Goal: Task Accomplishment & Management: Manage account settings

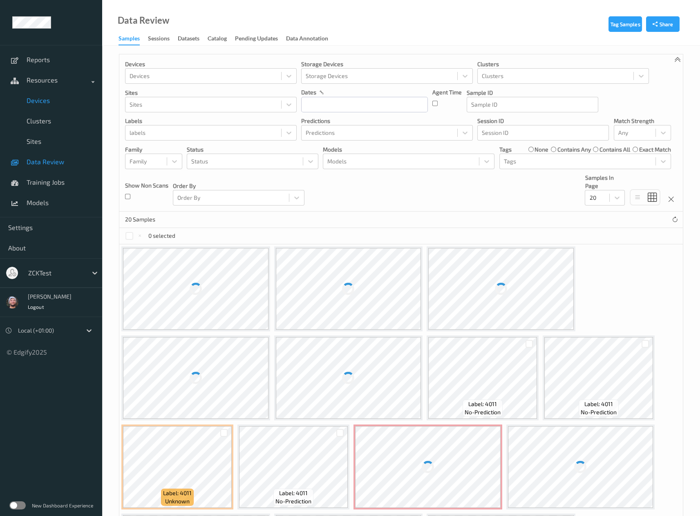
click at [47, 100] on span "Devices" at bounding box center [60, 100] width 67 height 8
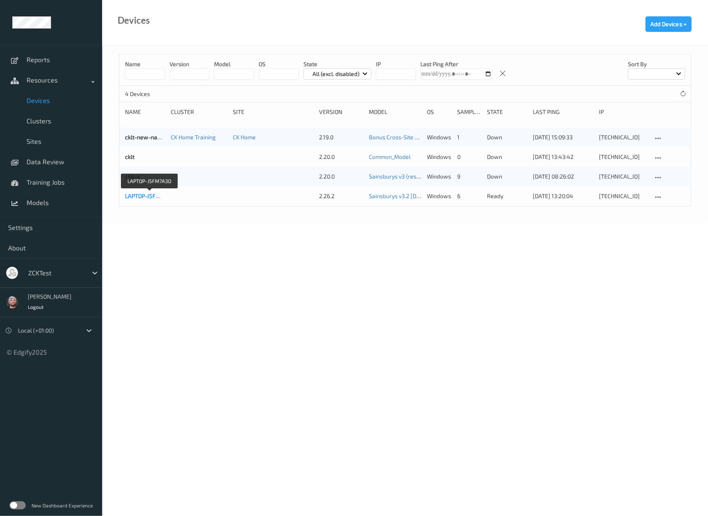
click at [149, 196] on link "LAPTOP-J5FM7A3O" at bounding box center [149, 195] width 49 height 7
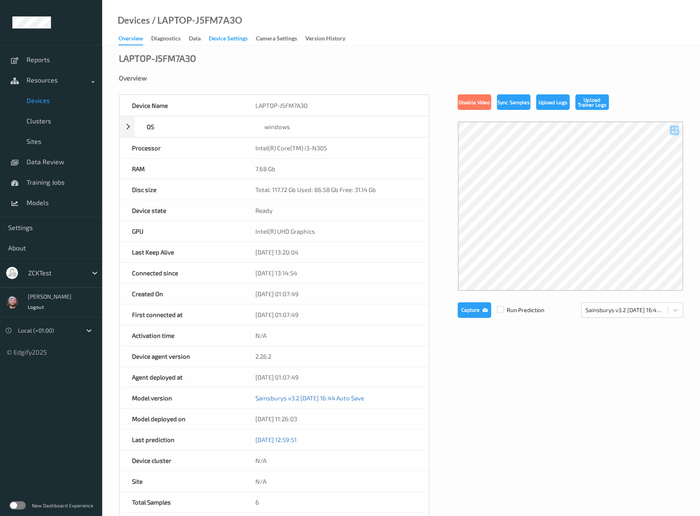
click at [217, 36] on div "Device Settings" at bounding box center [228, 39] width 39 height 10
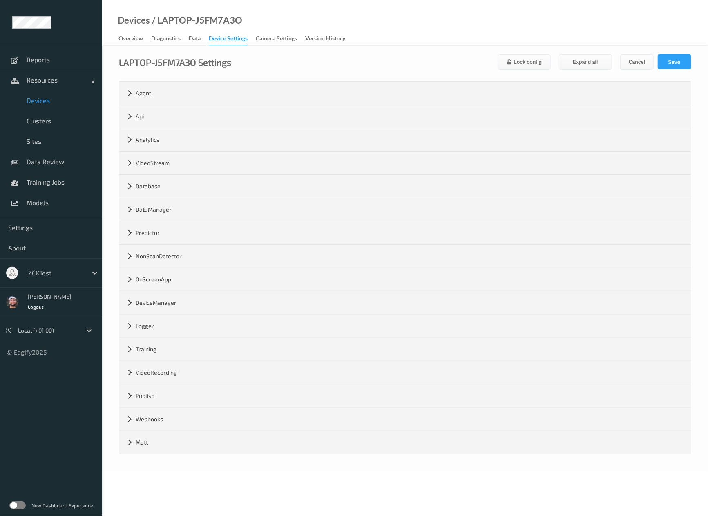
click at [575, 49] on div "LAPTOP-J5FM7A3O Settings Lock config Expand all Cancel Save Agent version 2.26.…" at bounding box center [405, 258] width 606 height 425
click at [574, 55] on button "Expand all" at bounding box center [585, 62] width 53 height 16
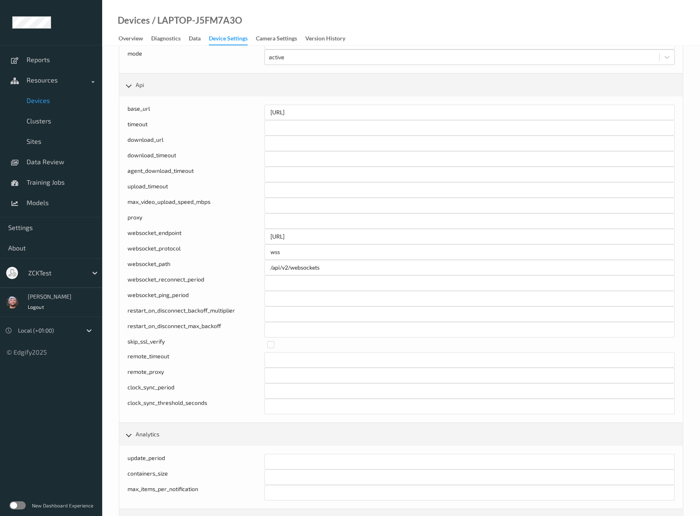
scroll to position [2010, 0]
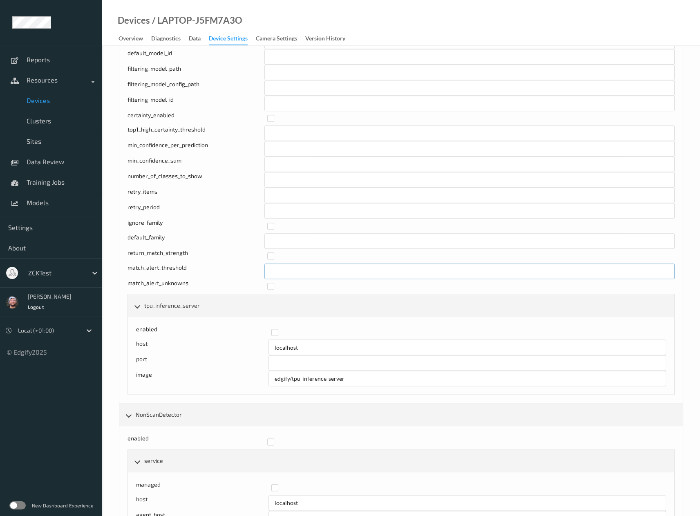
drag, startPoint x: 293, startPoint y: 258, endPoint x: 274, endPoint y: 262, distance: 19.2
click at [274, 263] on input "***" at bounding box center [469, 271] width 410 height 16
click at [268, 283] on label at bounding box center [467, 283] width 401 height 0
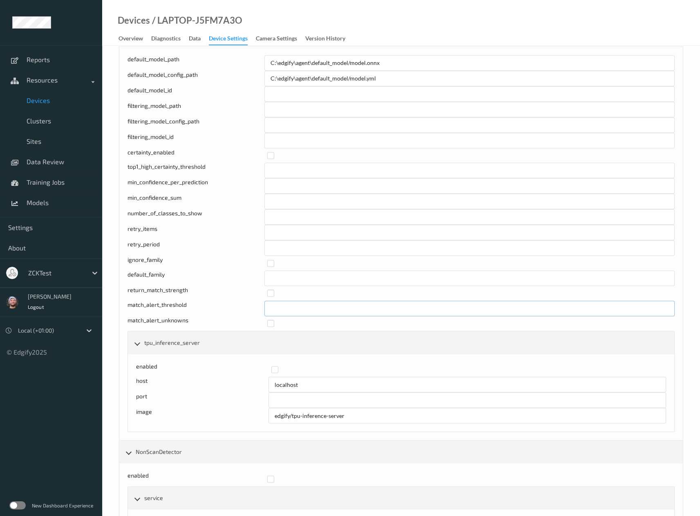
scroll to position [1955, 0]
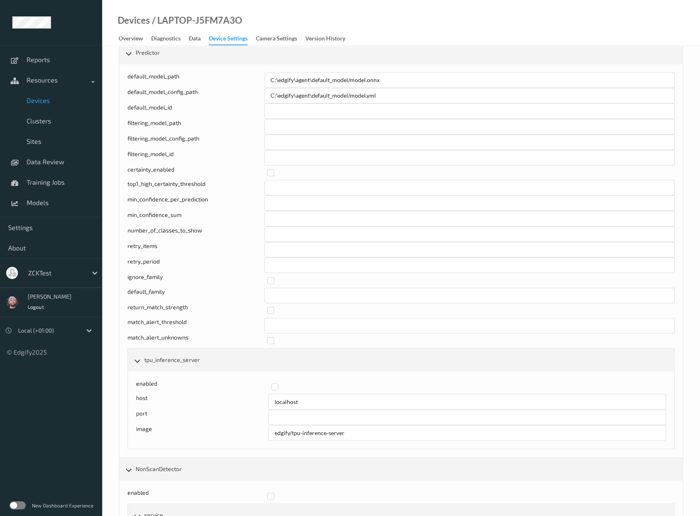
click at [270, 305] on div "return_match_strength" at bounding box center [400, 310] width 547 height 15
click at [271, 307] on label at bounding box center [467, 307] width 401 height 0
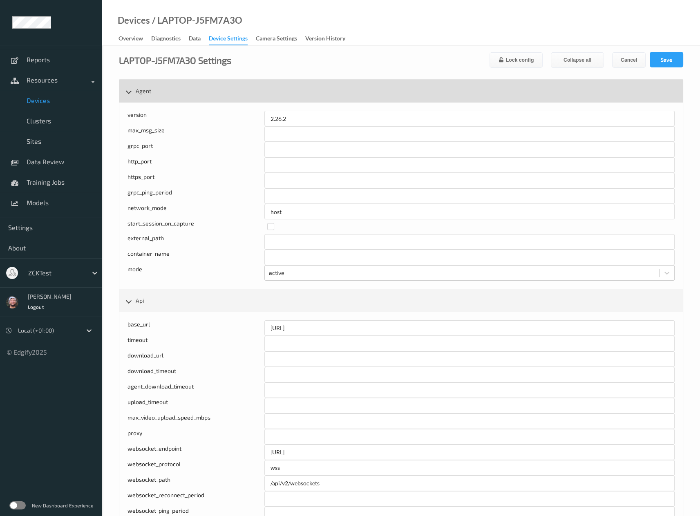
scroll to position [0, 0]
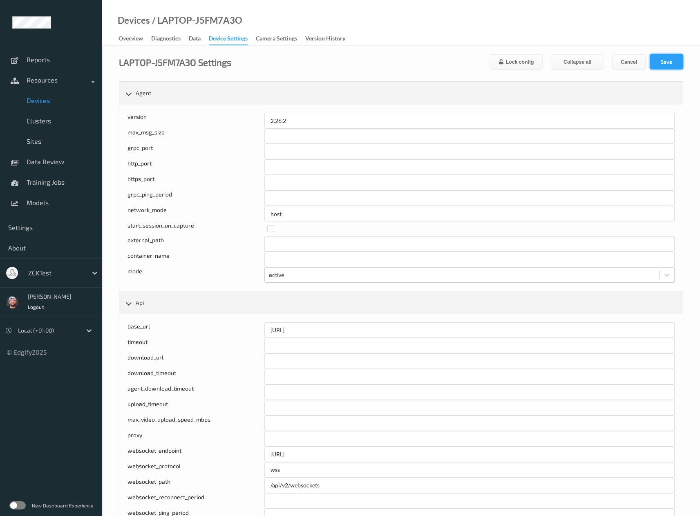
click at [668, 58] on button "Save" at bounding box center [665, 62] width 33 height 16
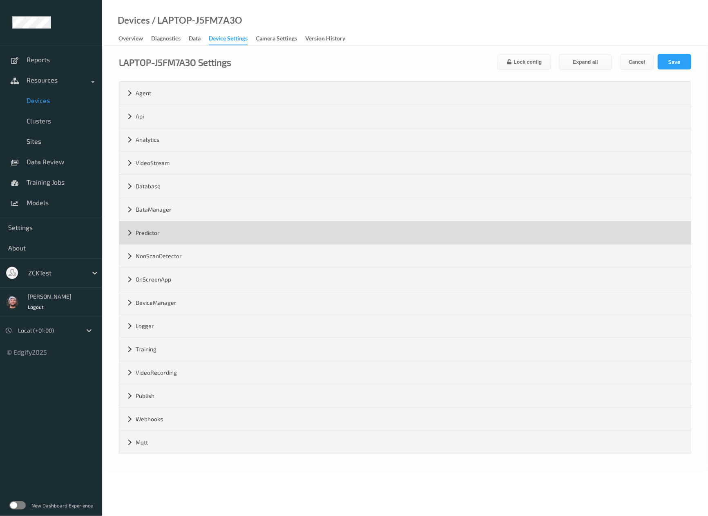
click at [168, 234] on div "Predictor" at bounding box center [404, 232] width 571 height 23
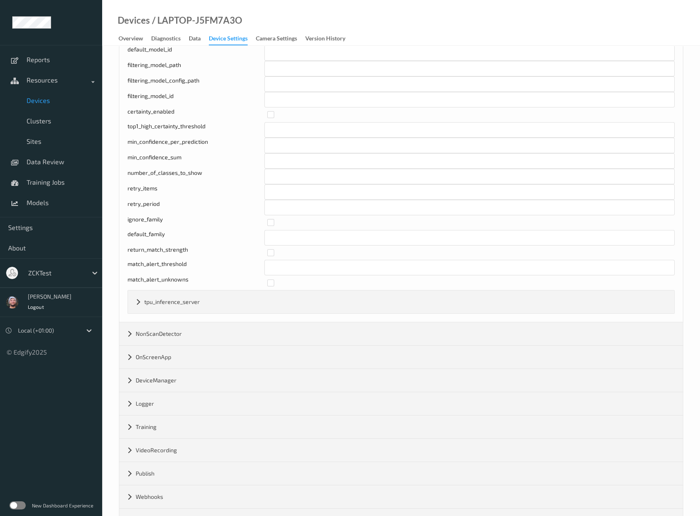
scroll to position [268, 0]
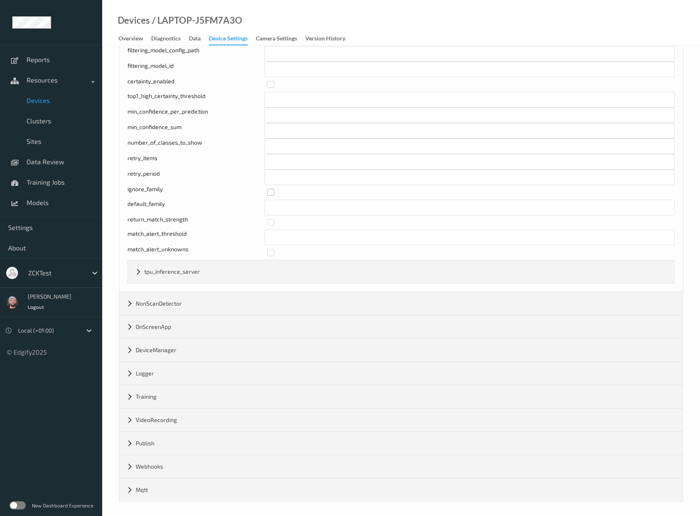
click at [273, 189] on label at bounding box center [467, 189] width 401 height 0
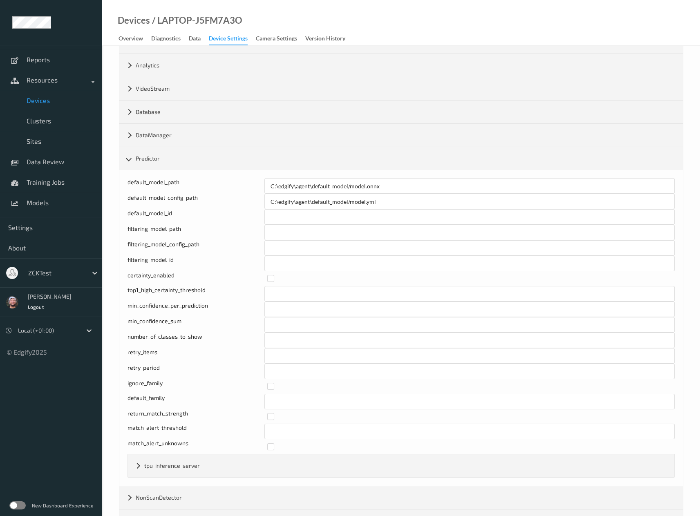
scroll to position [0, 0]
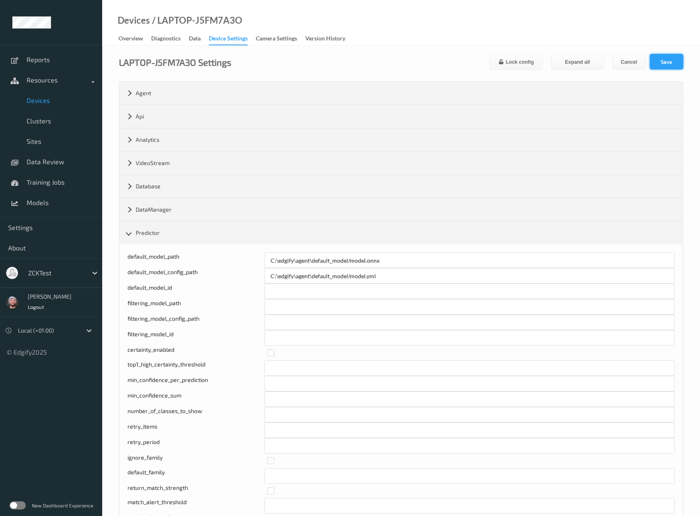
click at [656, 62] on button "Save" at bounding box center [665, 62] width 33 height 16
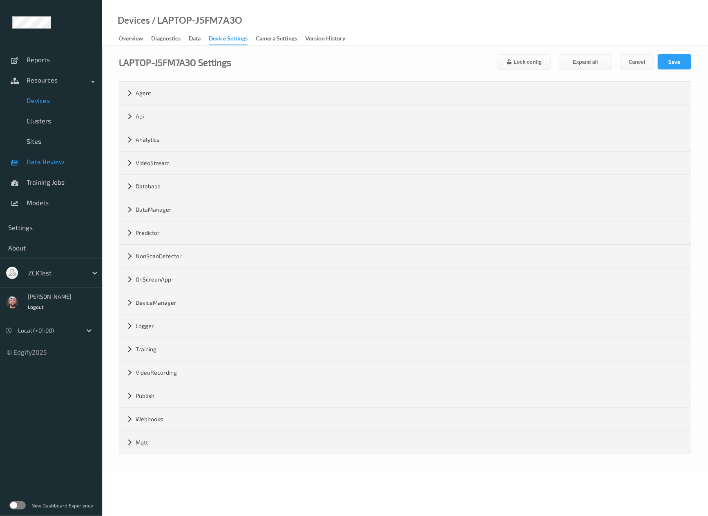
click at [49, 164] on span "Data Review" at bounding box center [60, 162] width 67 height 8
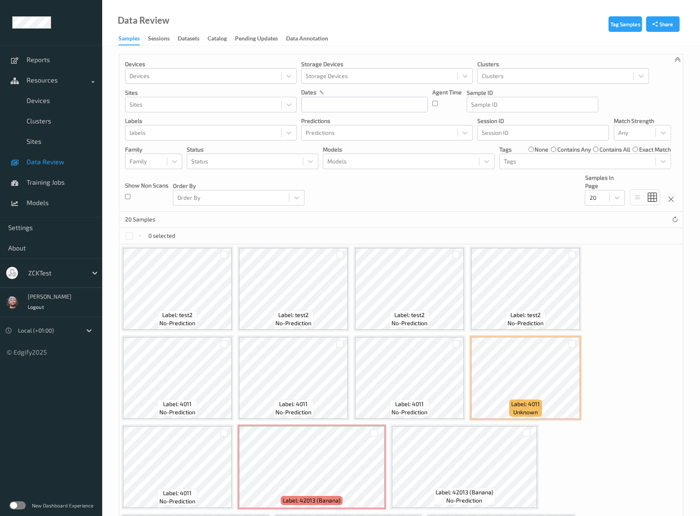
scroll to position [54, 0]
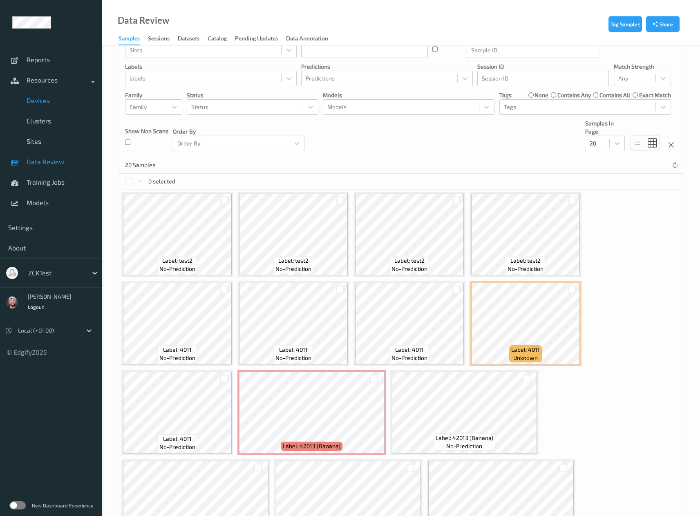
click at [65, 98] on span "Devices" at bounding box center [60, 100] width 67 height 8
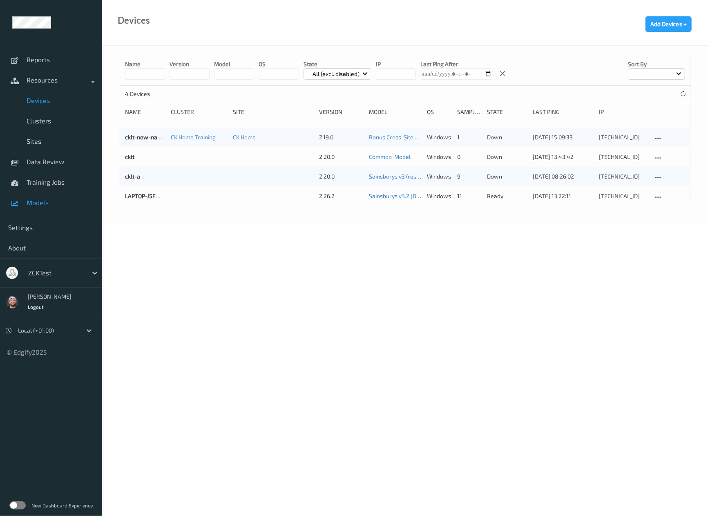
click at [50, 195] on link "Models" at bounding box center [51, 202] width 102 height 20
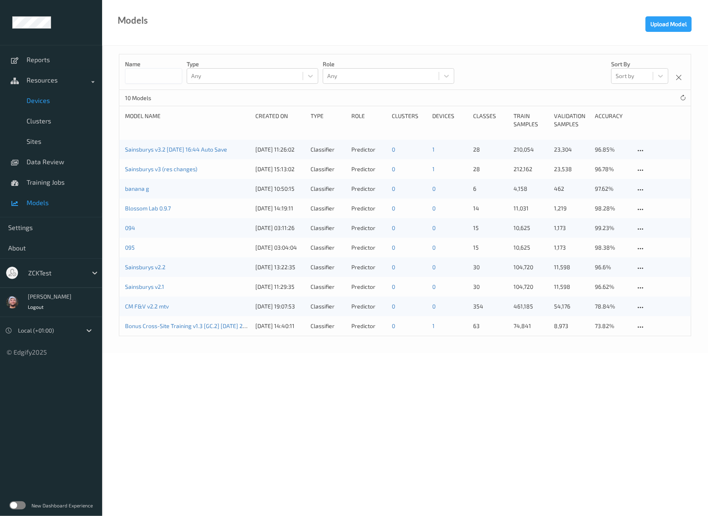
click at [68, 109] on link "Devices" at bounding box center [51, 100] width 102 height 20
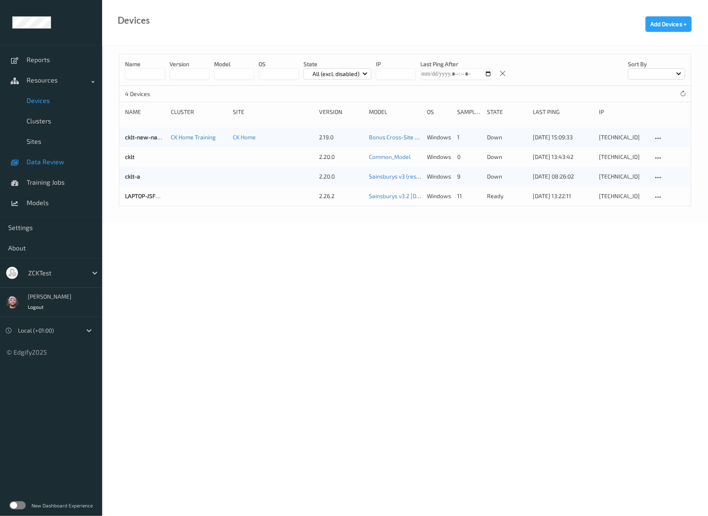
click at [51, 159] on span "Data Review" at bounding box center [60, 162] width 67 height 8
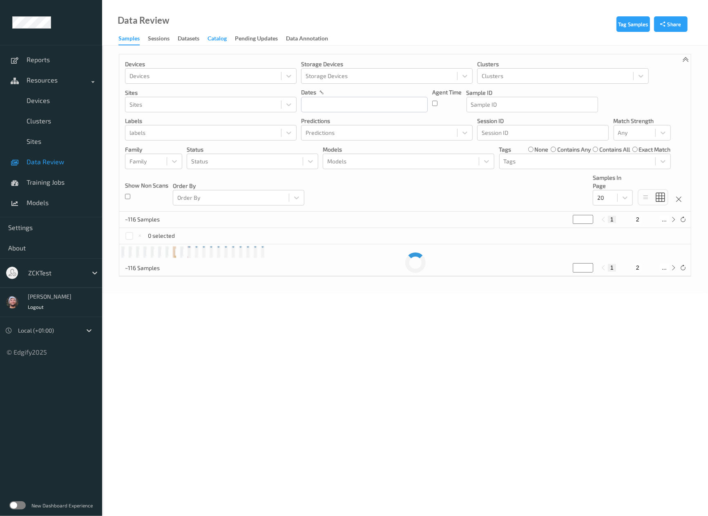
click at [224, 31] on div "Data Review Samples Sessions Datasets Catalog Pending Updates Data Annotation" at bounding box center [405, 23] width 606 height 46
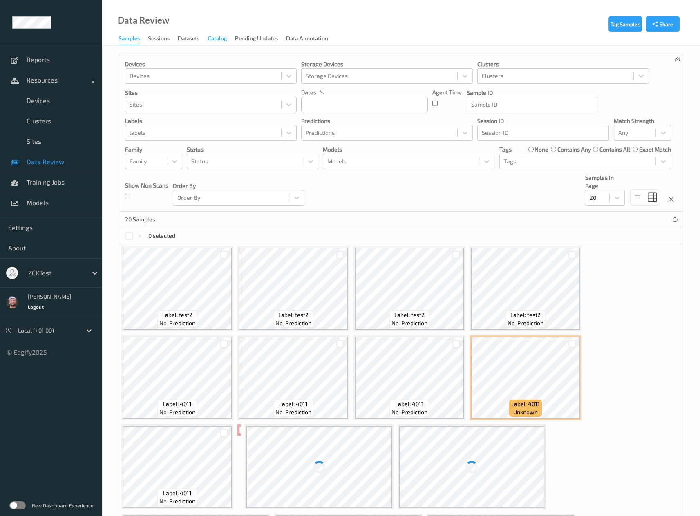
click at [218, 40] on div "Catalog" at bounding box center [216, 39] width 19 height 10
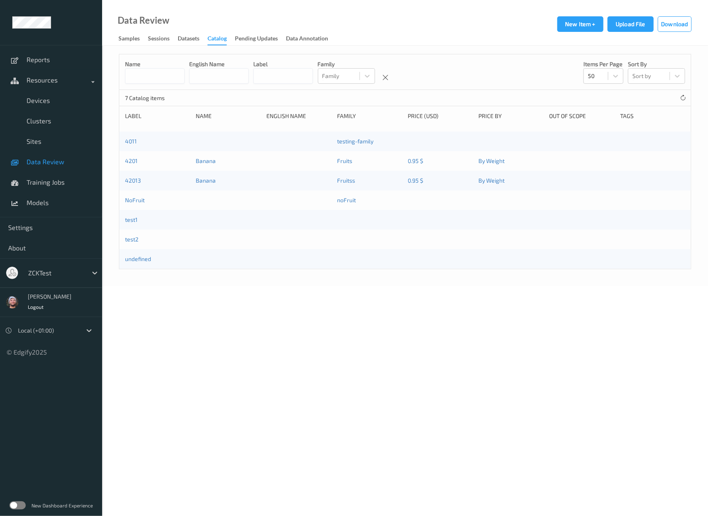
click at [265, 264] on div "undefined" at bounding box center [404, 259] width 571 height 20
